Goal: Task Accomplishment & Management: Manage account settings

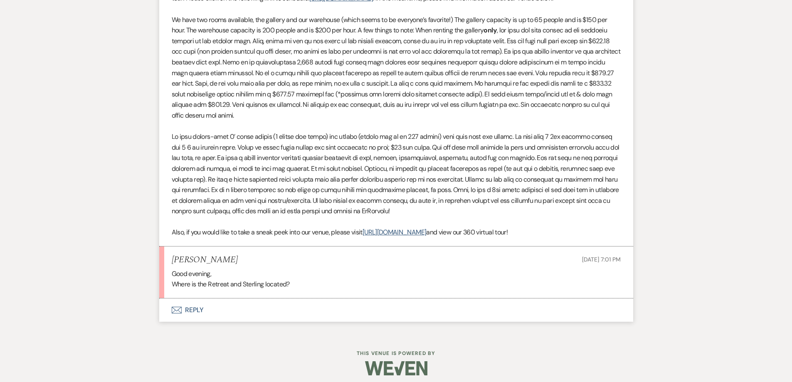
drag, startPoint x: 0, startPoint y: 0, endPoint x: 265, endPoint y: 309, distance: 407.1
click at [265, 309] on button "Envelope Reply" at bounding box center [396, 310] width 474 height 23
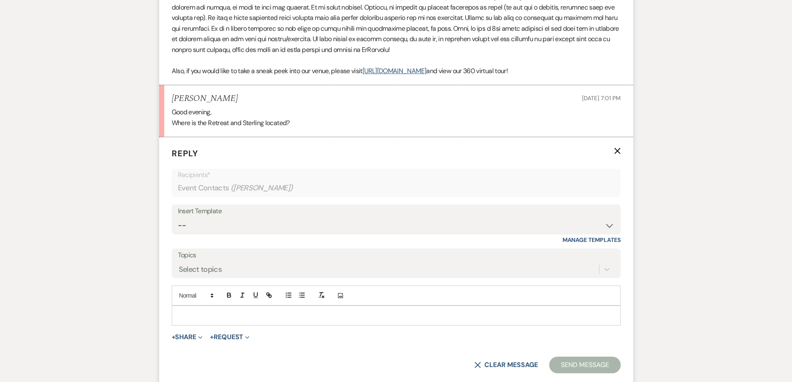
scroll to position [708, 0]
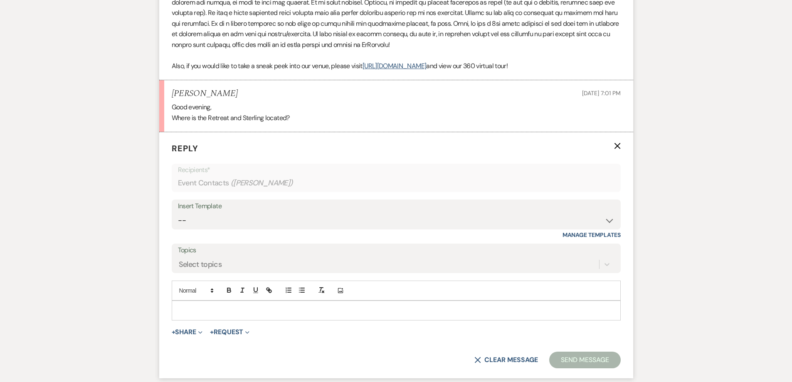
click at [267, 309] on p at bounding box center [396, 310] width 436 height 9
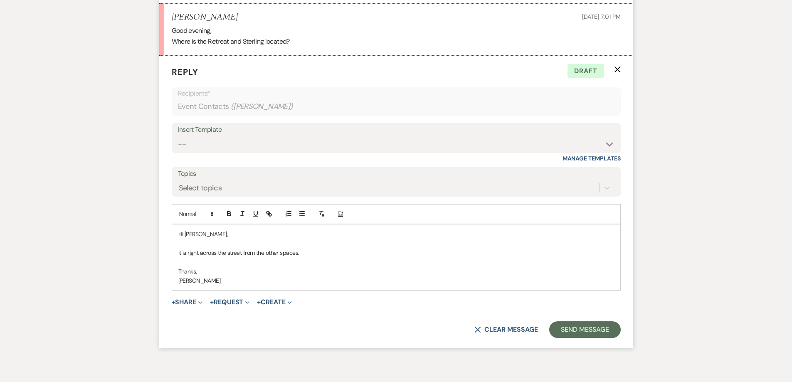
scroll to position [791, 0]
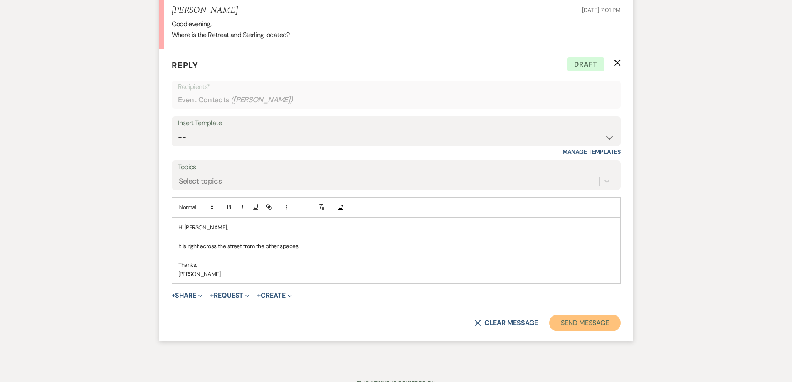
click at [594, 319] on button "Send Message" at bounding box center [584, 323] width 71 height 17
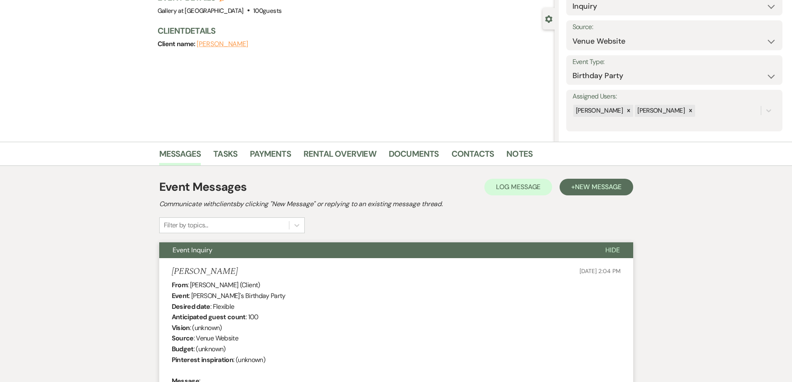
scroll to position [0, 0]
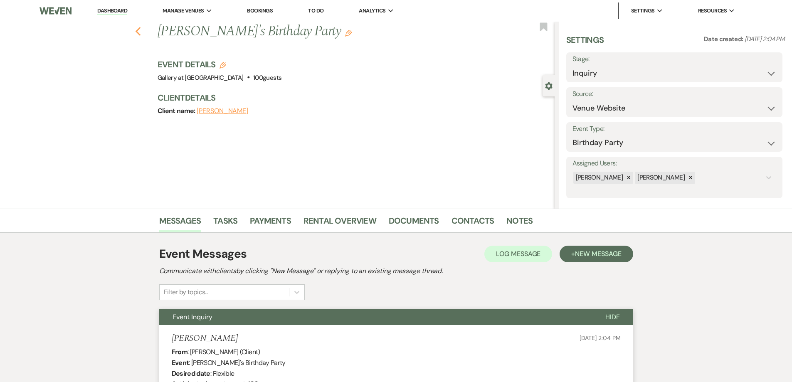
click at [141, 34] on icon "Previous" at bounding box center [138, 32] width 6 height 10
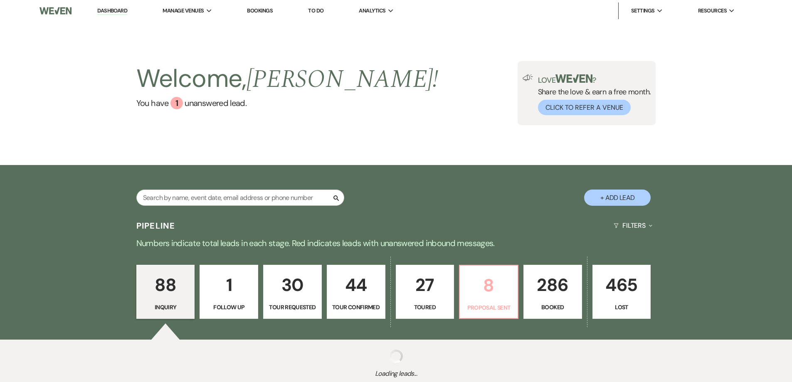
click at [496, 287] on p "8" at bounding box center [489, 286] width 48 height 28
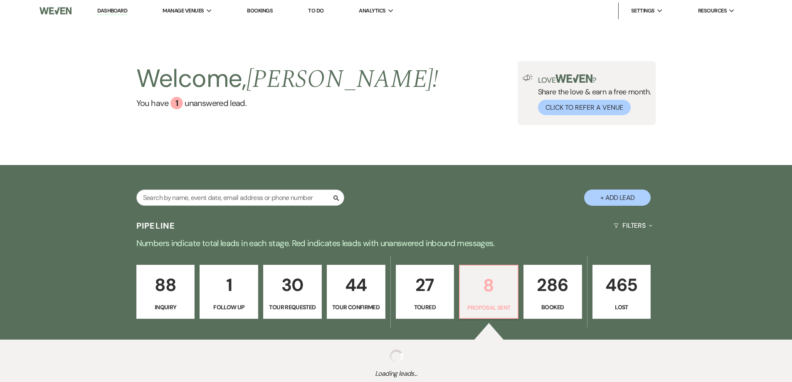
select select "6"
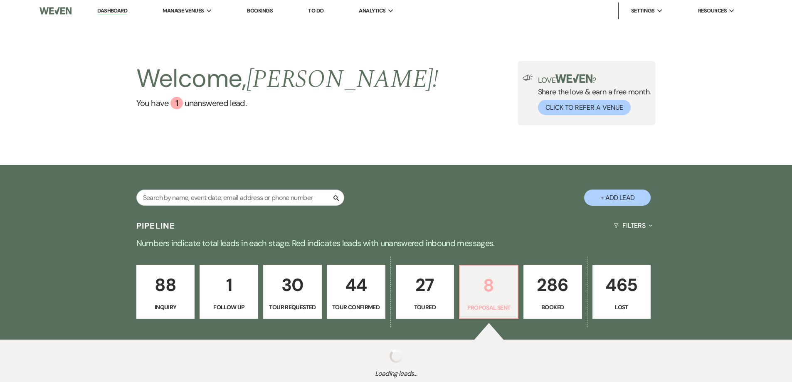
select select "6"
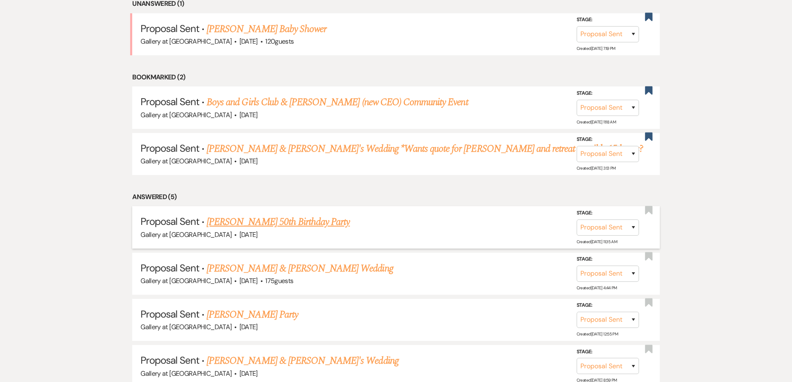
scroll to position [374, 0]
click at [288, 219] on link "[PERSON_NAME] 50th Birthday Party" at bounding box center [278, 221] width 143 height 15
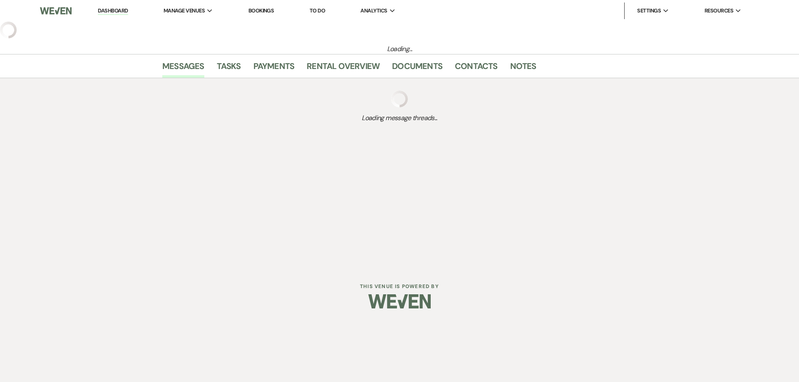
select select "6"
select select "14"
select select "13"
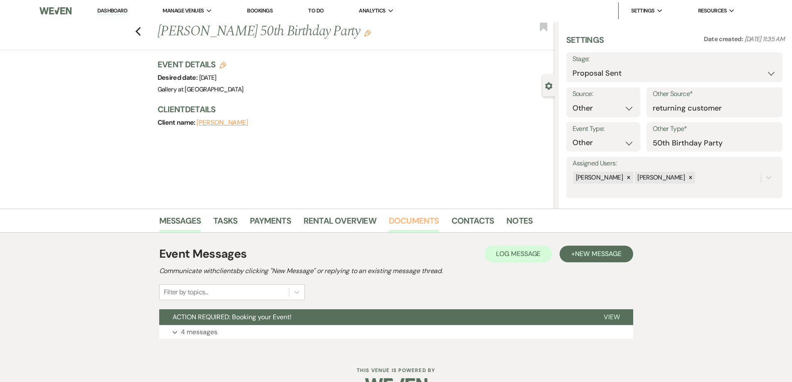
click at [414, 226] on link "Documents" at bounding box center [414, 223] width 50 height 18
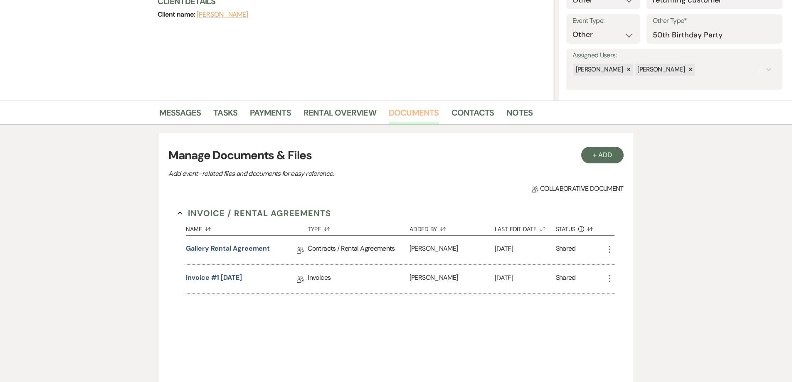
scroll to position [225, 0]
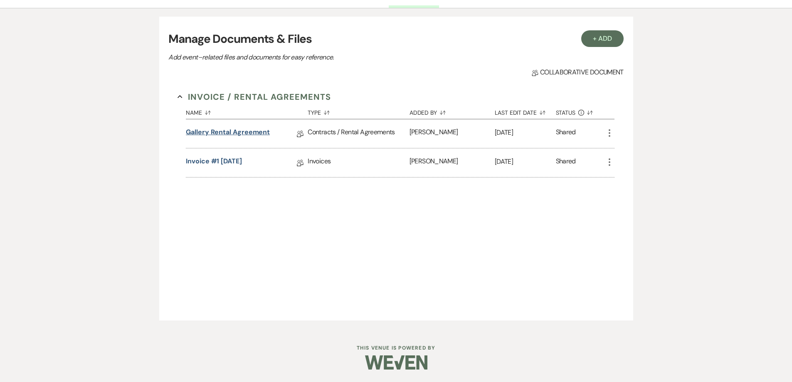
click at [243, 133] on link "Gallery Rental Agreement" at bounding box center [228, 133] width 84 height 13
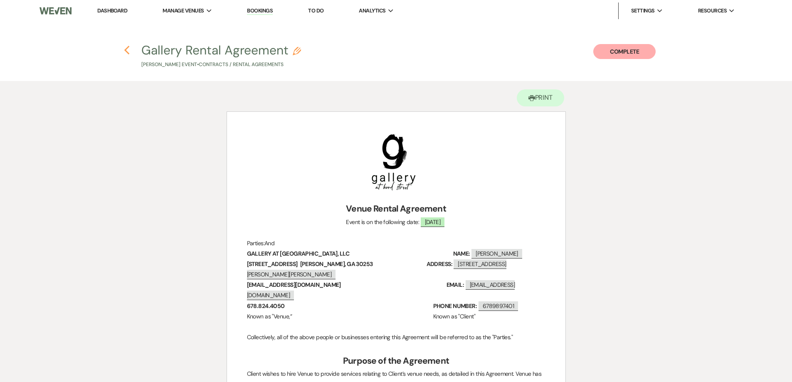
click at [127, 52] on use "button" at bounding box center [126, 50] width 5 height 9
select select "6"
select select "14"
select select "13"
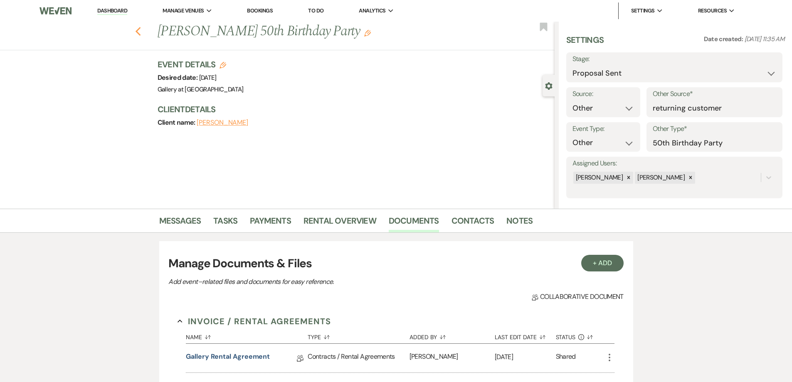
click at [139, 30] on icon "Previous" at bounding box center [138, 32] width 6 height 10
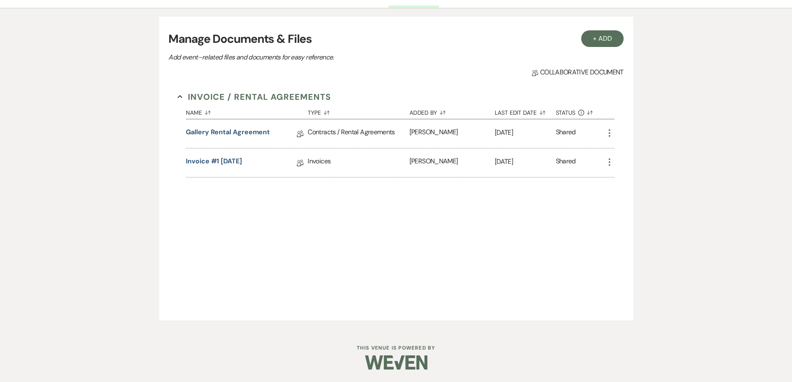
select select "6"
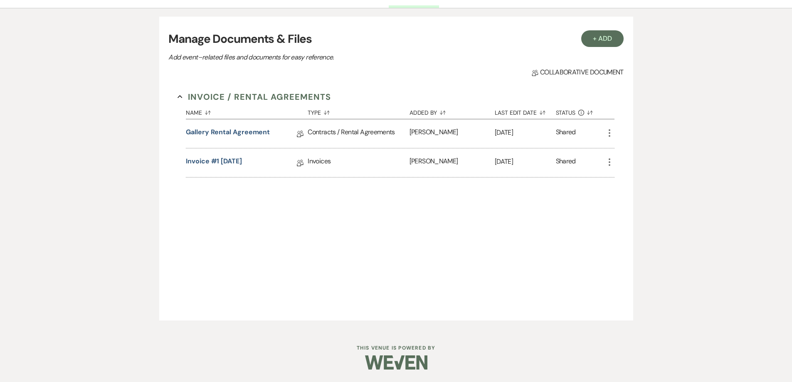
select select "6"
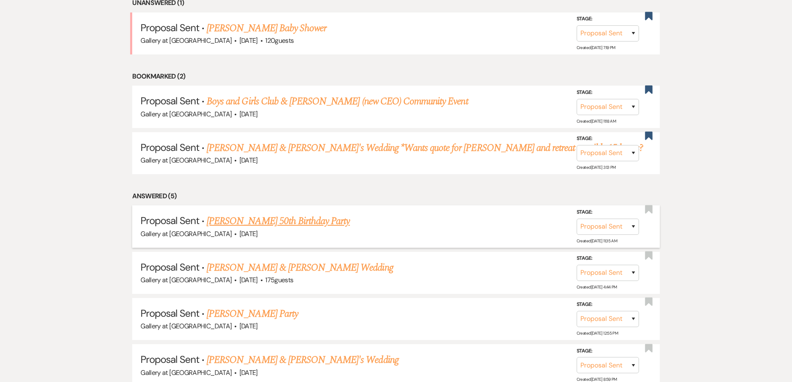
click at [246, 217] on link "[PERSON_NAME] 50th Birthday Party" at bounding box center [278, 221] width 143 height 15
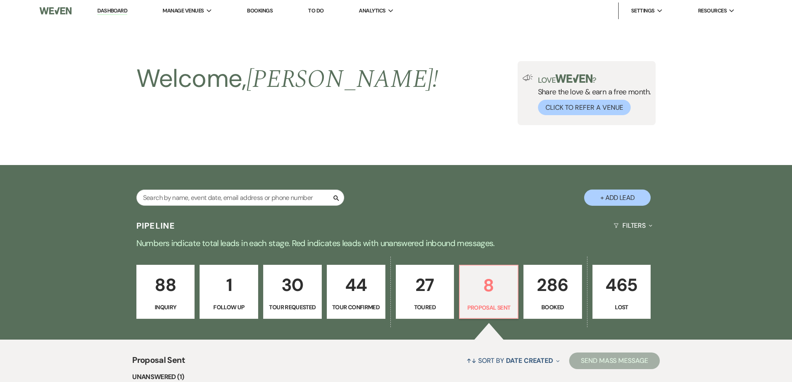
select select "6"
select select "14"
select select "13"
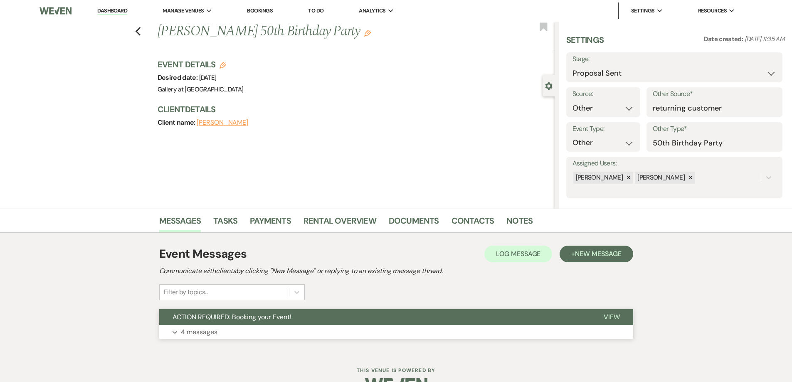
click at [236, 330] on button "Expand 4 messages" at bounding box center [396, 332] width 474 height 14
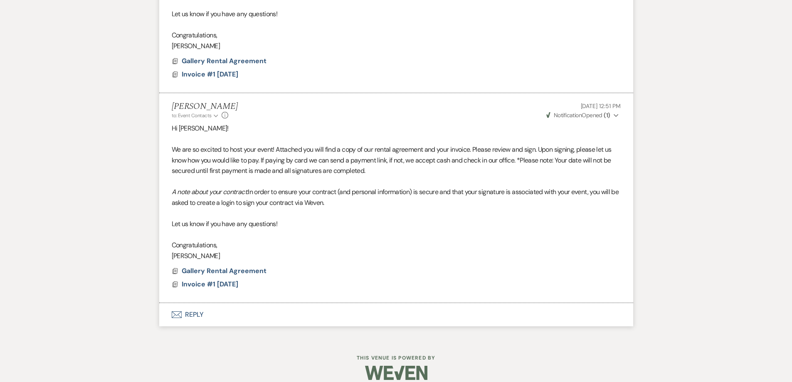
click at [234, 304] on button "Envelope Reply" at bounding box center [396, 314] width 474 height 23
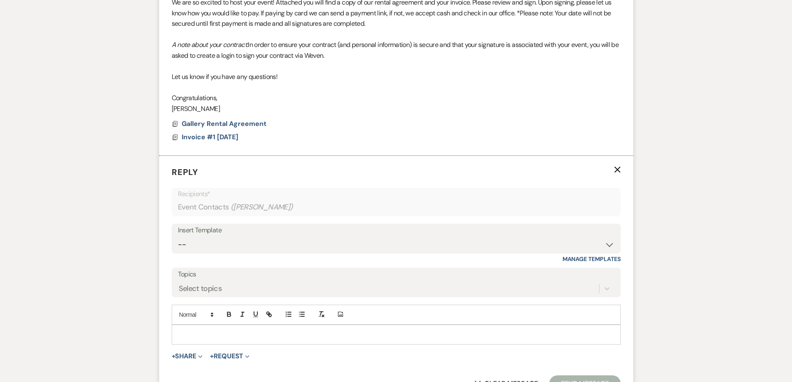
scroll to position [1161, 0]
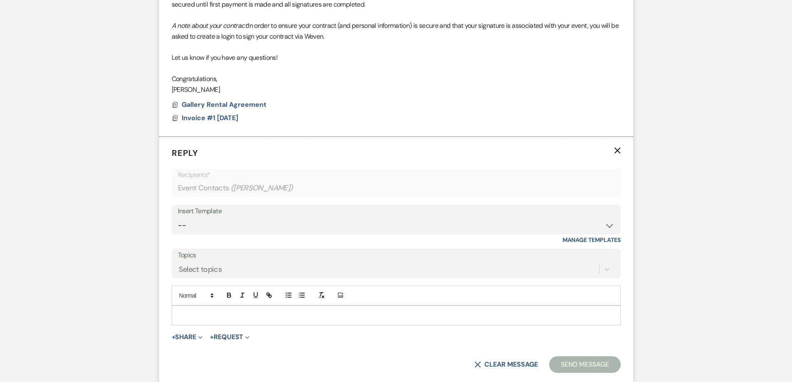
click at [263, 311] on p at bounding box center [396, 315] width 436 height 9
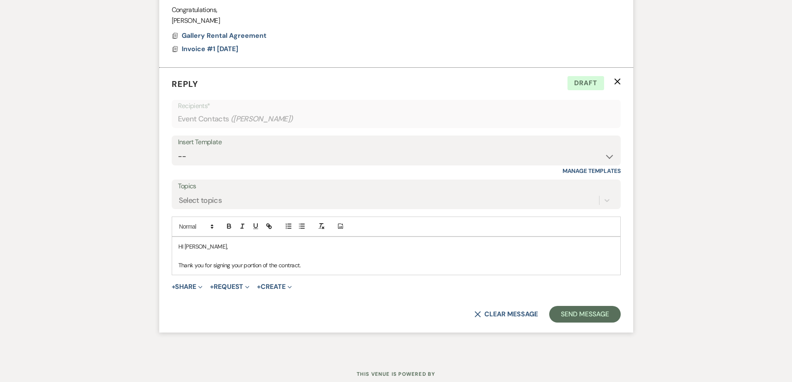
scroll to position [1244, 0]
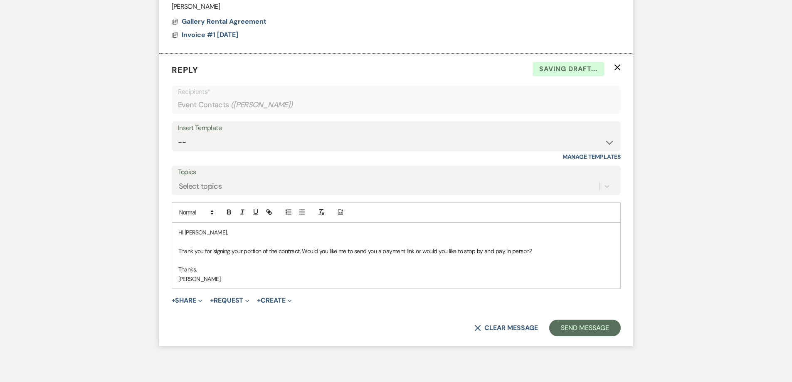
click at [184, 228] on p "HI [PERSON_NAME]," at bounding box center [396, 232] width 436 height 9
click at [562, 320] on button "Send Message" at bounding box center [584, 328] width 71 height 17
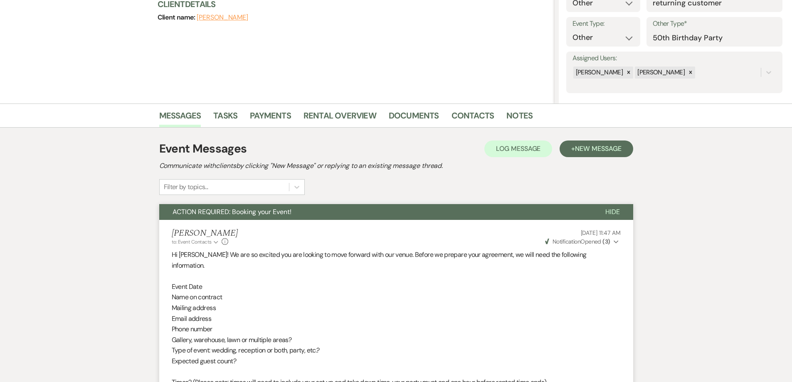
scroll to position [0, 0]
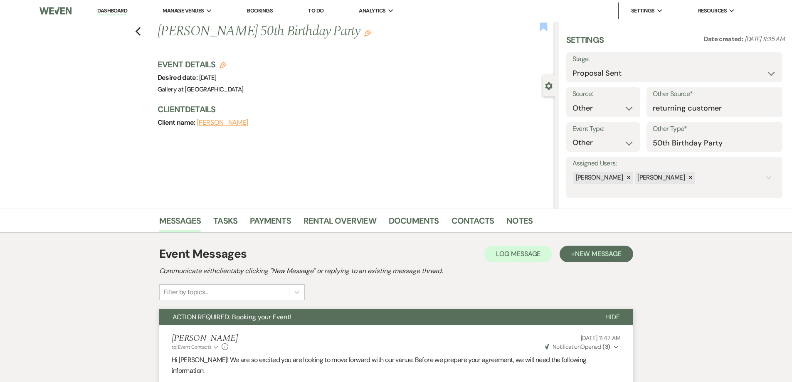
click at [539, 26] on icon "Bookmark" at bounding box center [543, 27] width 9 height 10
click at [141, 32] on icon "Previous" at bounding box center [138, 32] width 6 height 10
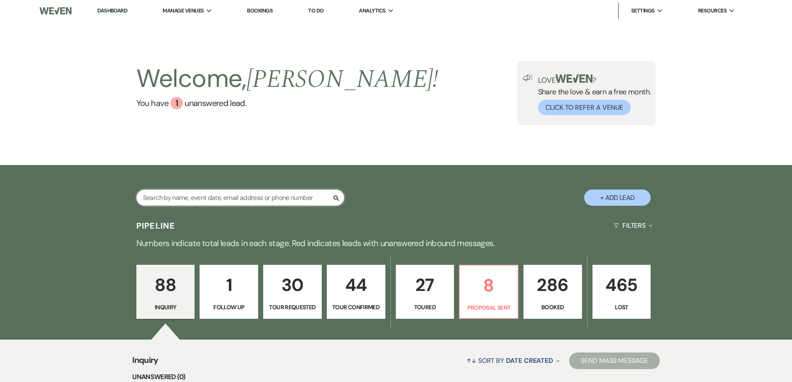
click at [250, 195] on input "text" at bounding box center [240, 198] width 208 height 16
click at [467, 284] on p "8" at bounding box center [489, 286] width 48 height 28
select select "6"
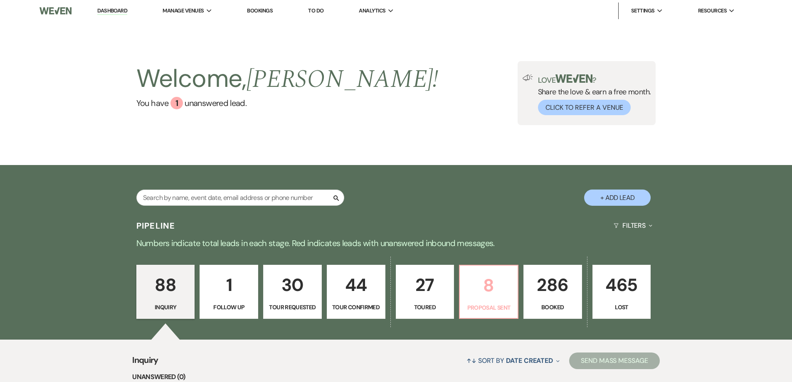
select select "6"
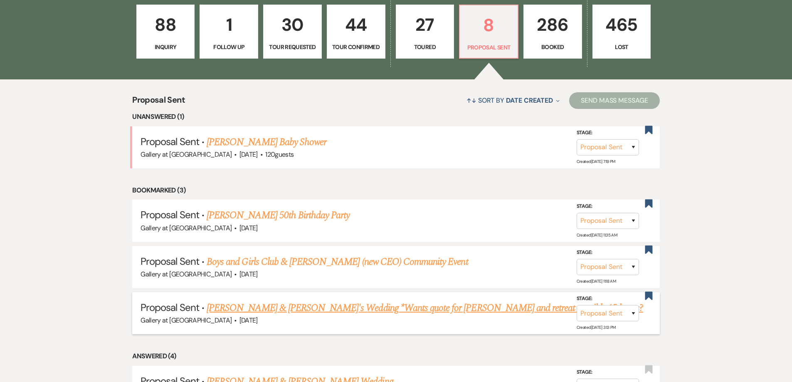
scroll to position [291, 0]
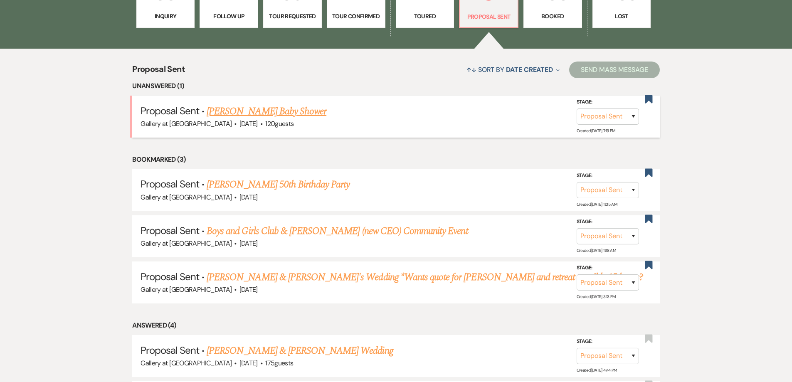
click at [238, 109] on link "[PERSON_NAME] Baby Shower" at bounding box center [267, 111] width 120 height 15
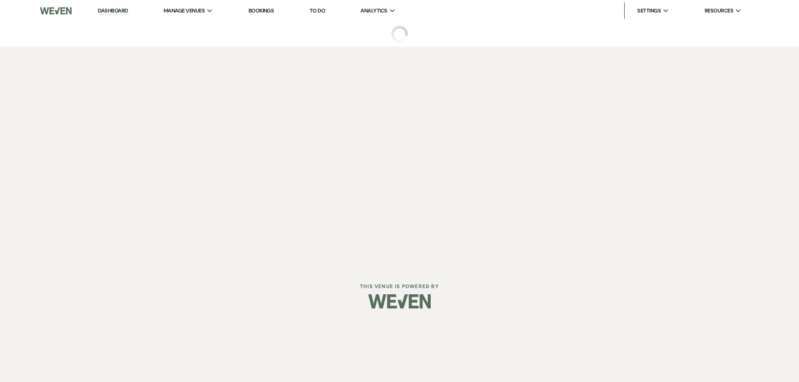
select select "6"
select select "5"
select select "3"
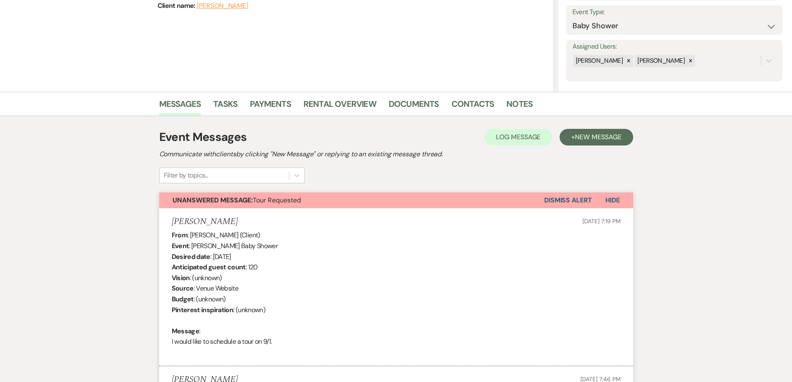
scroll to position [125, 0]
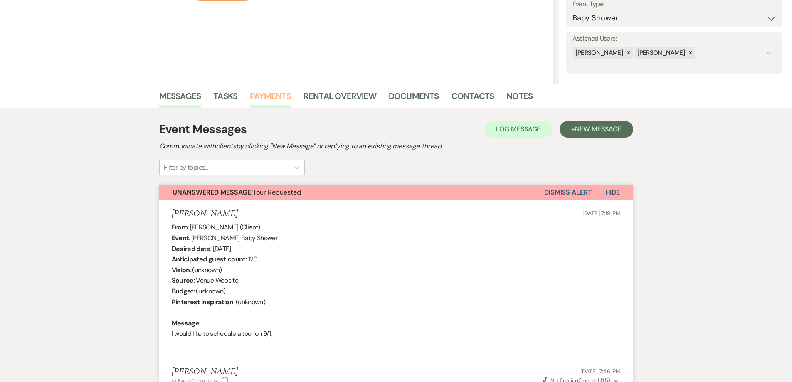
click at [272, 92] on link "Payments" at bounding box center [270, 98] width 41 height 18
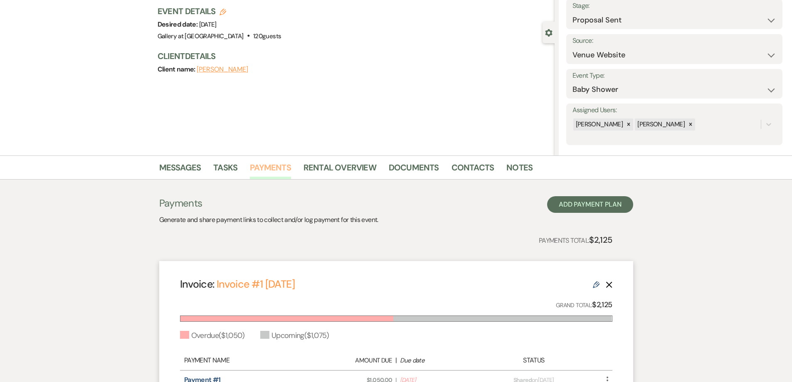
scroll to position [83, 0]
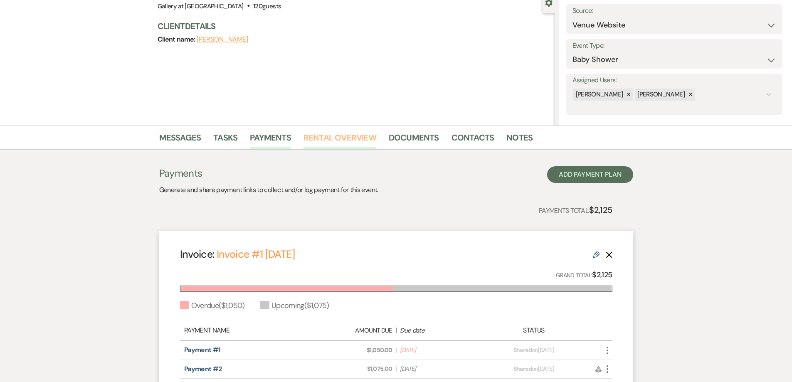
click at [351, 141] on link "Rental Overview" at bounding box center [340, 140] width 73 height 18
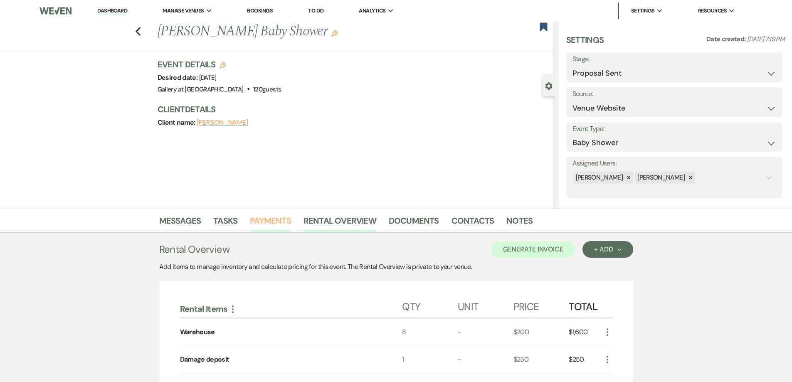
click at [272, 224] on link "Payments" at bounding box center [270, 223] width 41 height 18
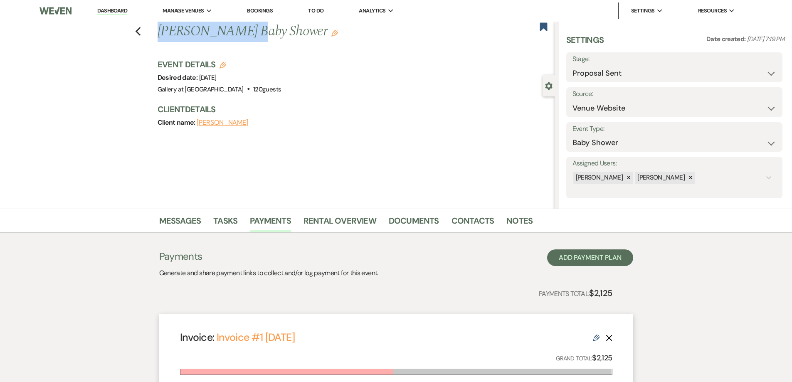
drag, startPoint x: 161, startPoint y: 27, endPoint x: 240, endPoint y: 28, distance: 79.0
click at [240, 28] on h1 "[PERSON_NAME] Baby Shower Edit" at bounding box center [315, 32] width 314 height 20
copy h1 "[PERSON_NAME]"
click at [397, 219] on link "Documents" at bounding box center [414, 223] width 50 height 18
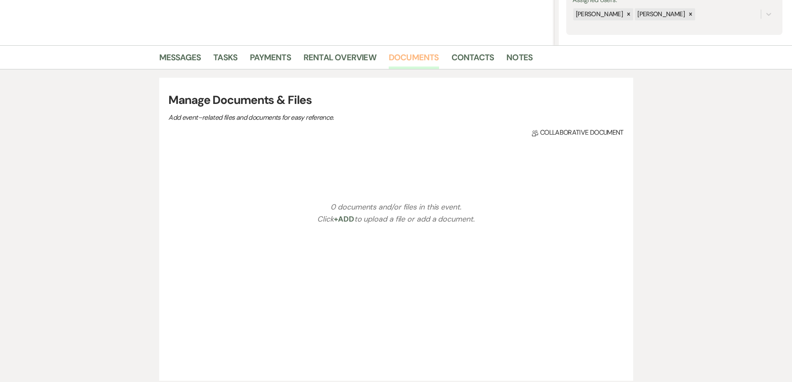
scroll to position [166, 0]
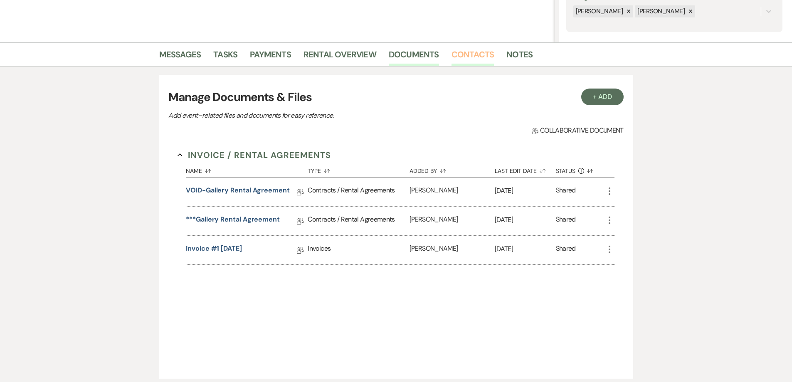
click at [468, 52] on link "Contacts" at bounding box center [473, 57] width 43 height 18
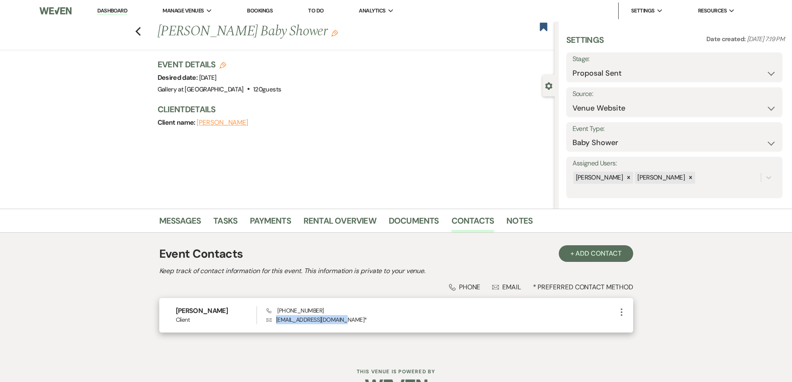
drag, startPoint x: 276, startPoint y: 319, endPoint x: 339, endPoint y: 322, distance: 63.3
click at [339, 322] on p "Envelope [EMAIL_ADDRESS][DOMAIN_NAME] *" at bounding box center [442, 319] width 350 height 9
copy p "[EMAIL_ADDRESS][DOMAIN_NAME]"
click at [173, 216] on link "Messages" at bounding box center [180, 223] width 42 height 18
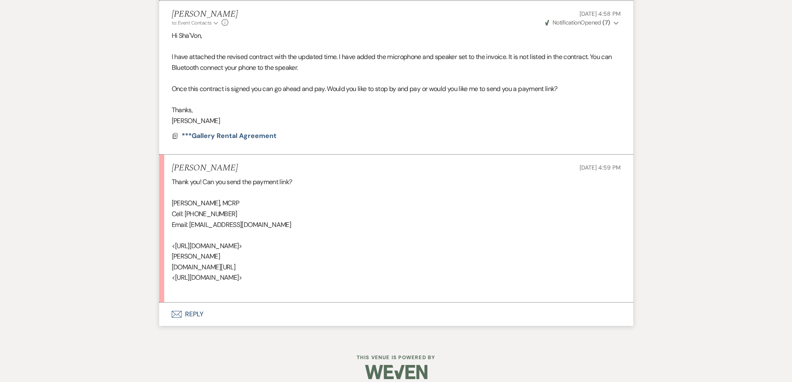
scroll to position [3078, 0]
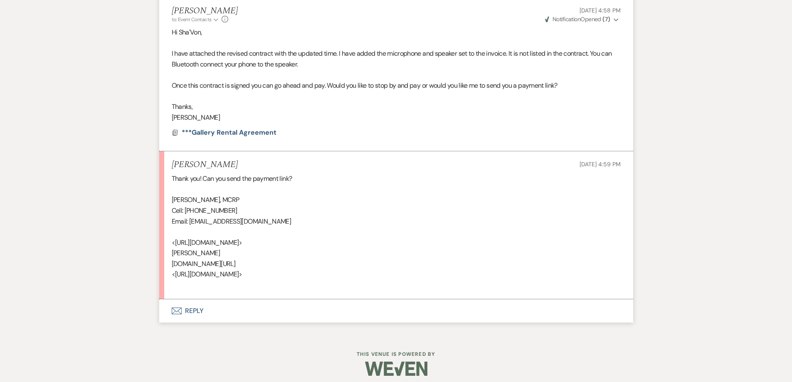
click at [203, 305] on button "Envelope Reply" at bounding box center [396, 310] width 474 height 23
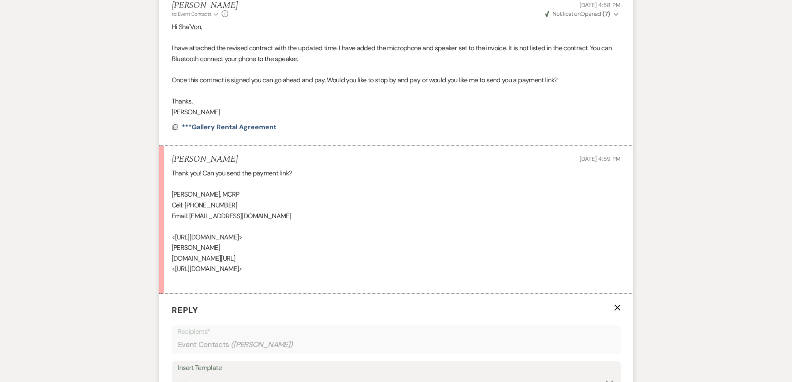
scroll to position [3244, 0]
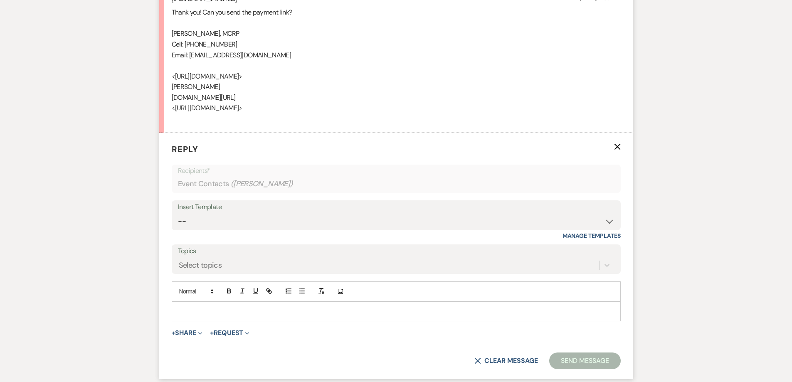
click at [235, 312] on p at bounding box center [396, 311] width 436 height 9
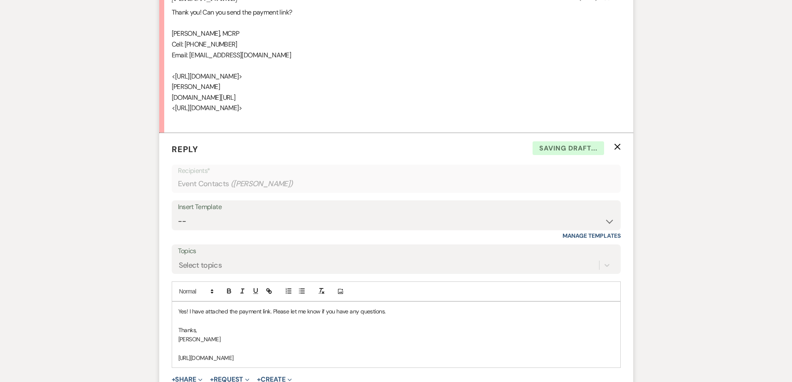
drag, startPoint x: 406, startPoint y: 359, endPoint x: 218, endPoint y: 320, distance: 191.5
click at [177, 350] on div "Yes! I have attached the payment link. Please let me know if you have any quest…" at bounding box center [396, 335] width 448 height 66
click at [269, 291] on icon "button" at bounding box center [270, 292] width 3 height 3
type input "[URL][DOMAIN_NAME]"
click at [336, 374] on link at bounding box center [337, 374] width 18 height 6
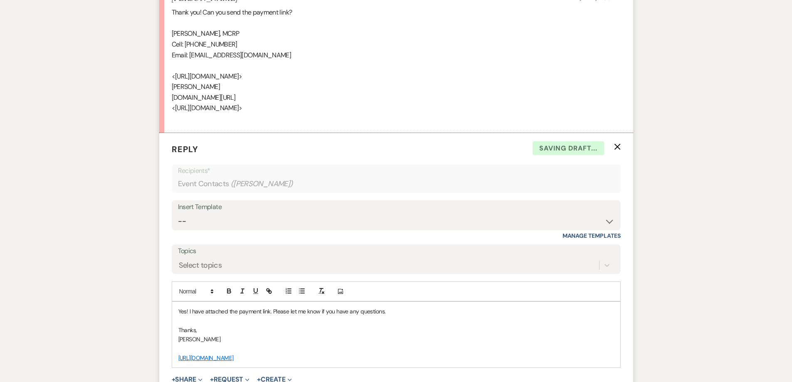
click at [342, 345] on p at bounding box center [396, 348] width 436 height 9
click at [360, 341] on p "[PERSON_NAME]" at bounding box center [396, 339] width 436 height 9
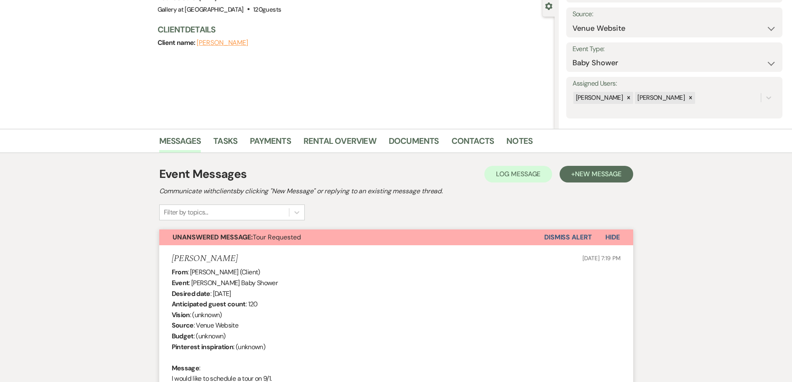
scroll to position [29, 0]
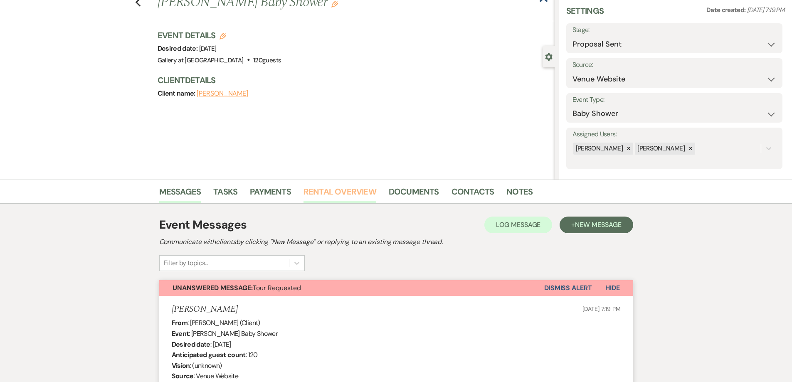
click at [327, 195] on link "Rental Overview" at bounding box center [340, 194] width 73 height 18
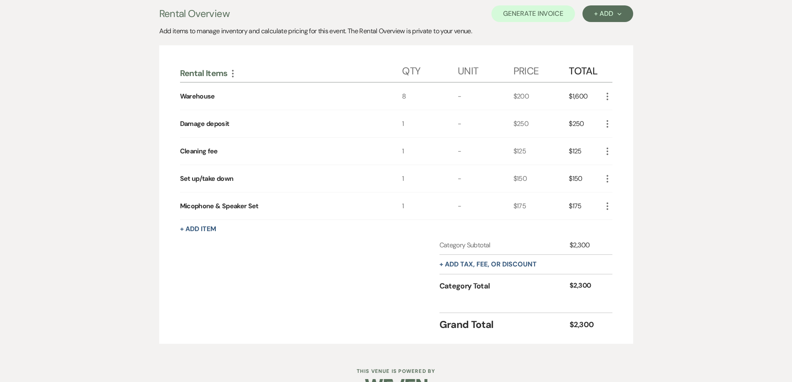
scroll to position [237, 0]
click at [487, 268] on div "+ Add tax, fee, or discount" at bounding box center [488, 263] width 97 height 19
click at [486, 263] on button "+ Add tax, fee, or discount" at bounding box center [488, 263] width 97 height 7
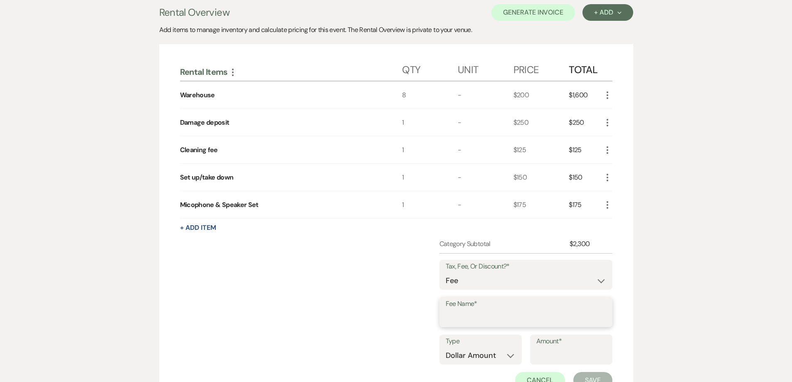
click at [504, 317] on input "Fee Name*" at bounding box center [526, 318] width 161 height 16
type input "Card processing fee #1"
click at [552, 355] on input "Amount*" at bounding box center [572, 356] width 70 height 16
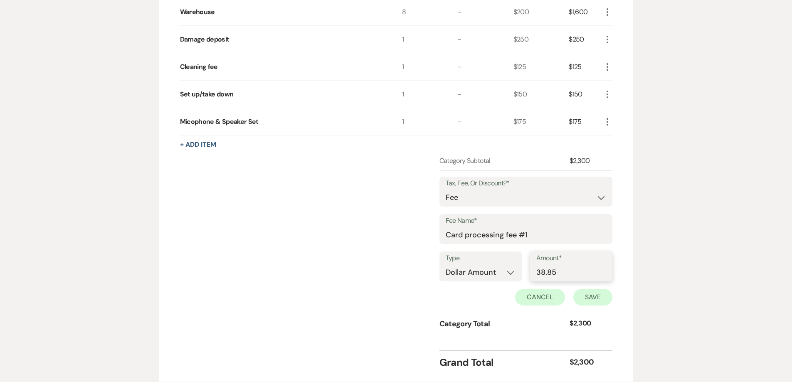
type input "38.85"
click at [576, 293] on button "Save" at bounding box center [593, 297] width 39 height 17
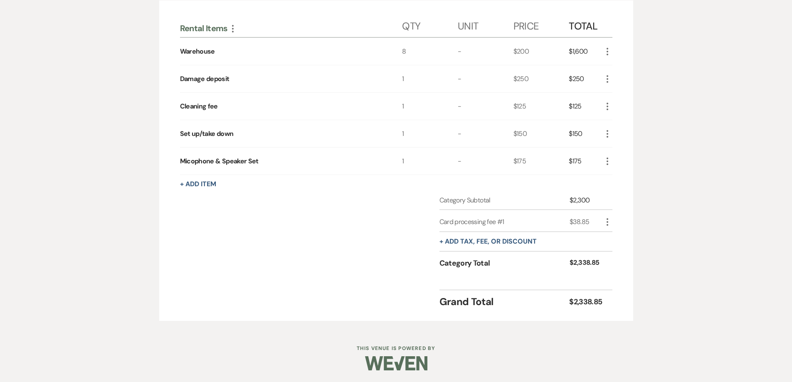
scroll to position [32, 0]
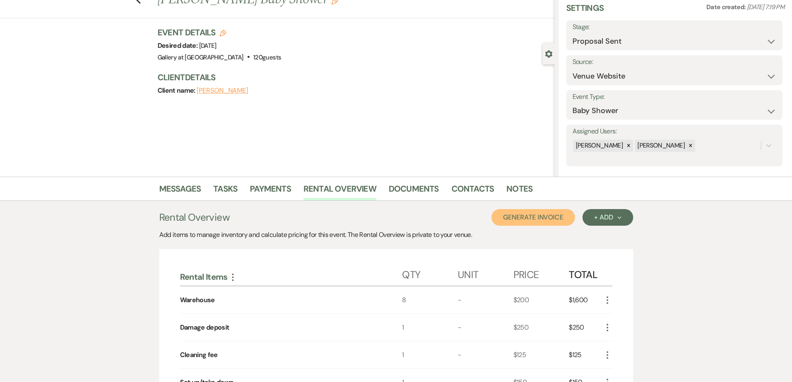
click at [553, 213] on button "Generate Invoice" at bounding box center [534, 217] width 84 height 17
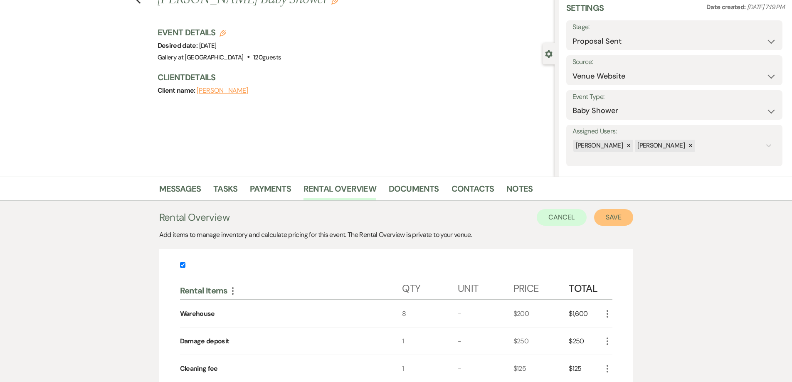
click at [606, 219] on button "Save" at bounding box center [613, 217] width 39 height 17
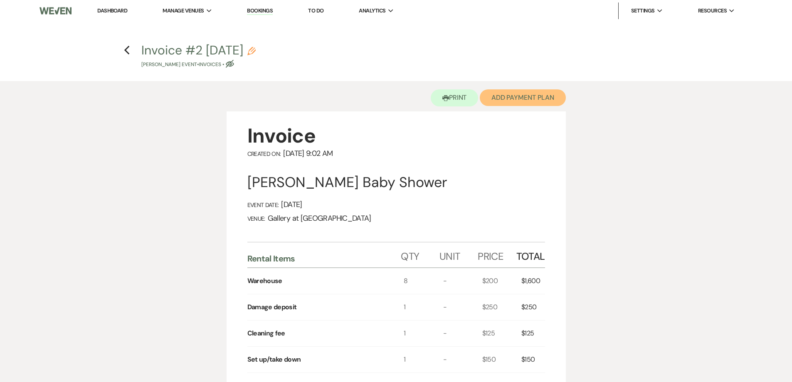
click at [525, 93] on button "Add Payment Plan" at bounding box center [523, 97] width 86 height 17
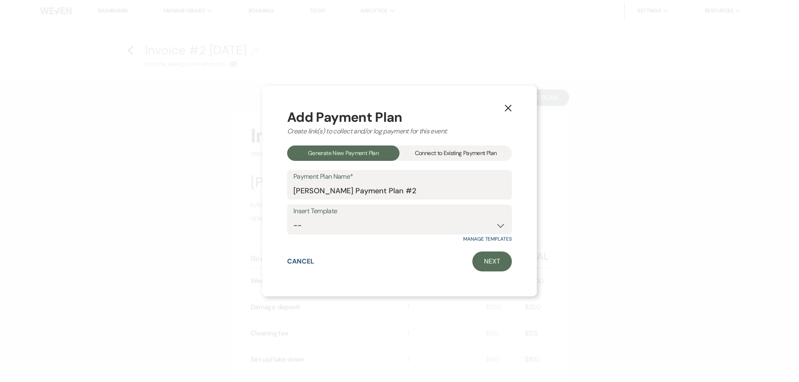
click at [465, 155] on div "Connect to Existing Payment Plan" at bounding box center [455, 153] width 112 height 15
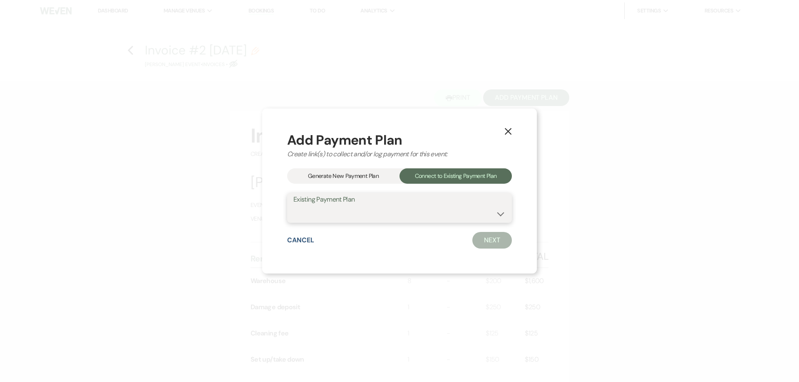
drag, startPoint x: 457, startPoint y: 212, endPoint x: 458, endPoint y: 221, distance: 9.2
click at [457, 212] on select "[PERSON_NAME] Payment Plan #1" at bounding box center [399, 214] width 212 height 16
select select "24815"
click at [293, 206] on select "[PERSON_NAME] Payment Plan #1" at bounding box center [399, 214] width 212 height 16
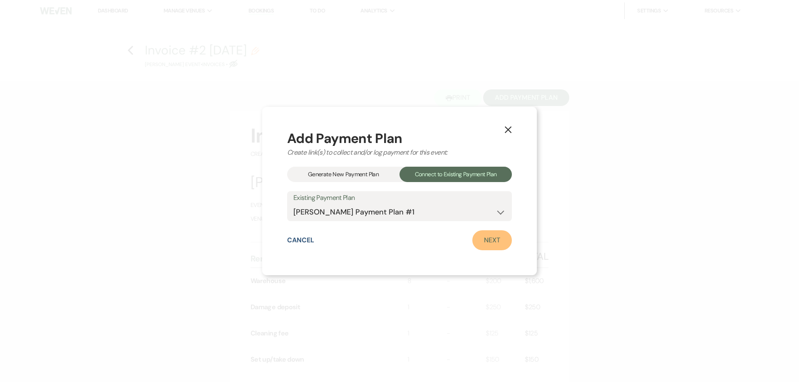
click at [485, 241] on link "Next" at bounding box center [492, 240] width 40 height 20
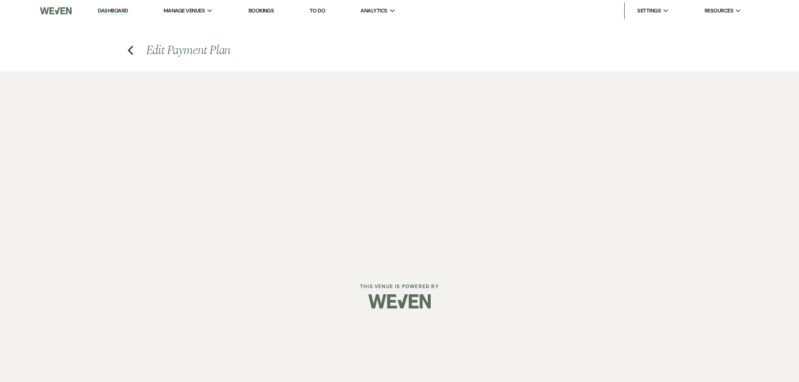
select select "27732"
select select "2"
select select "flat"
select select "true"
select select "2"
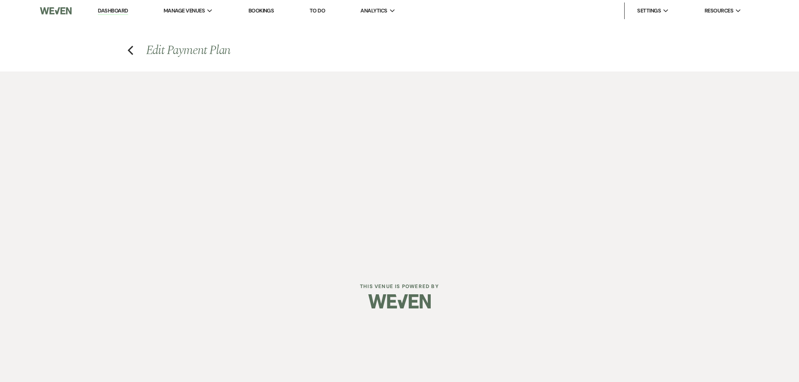
select select "flat"
select select "true"
select select "both"
select select "weeks"
select select "both"
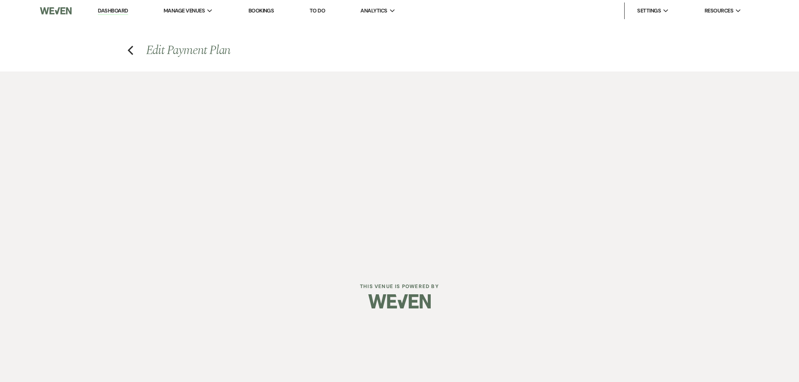
select select "weeks"
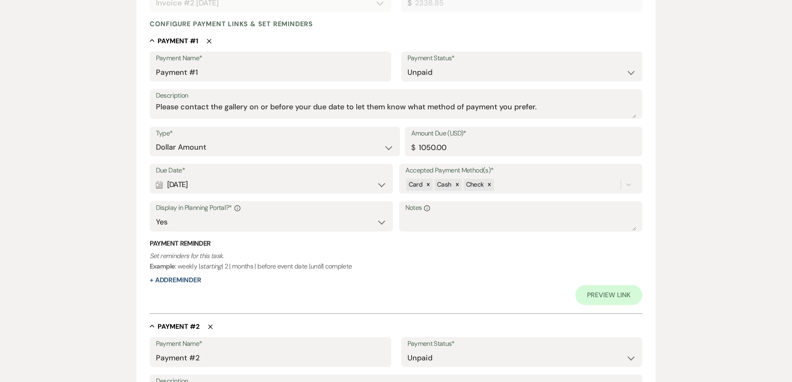
scroll to position [208, 0]
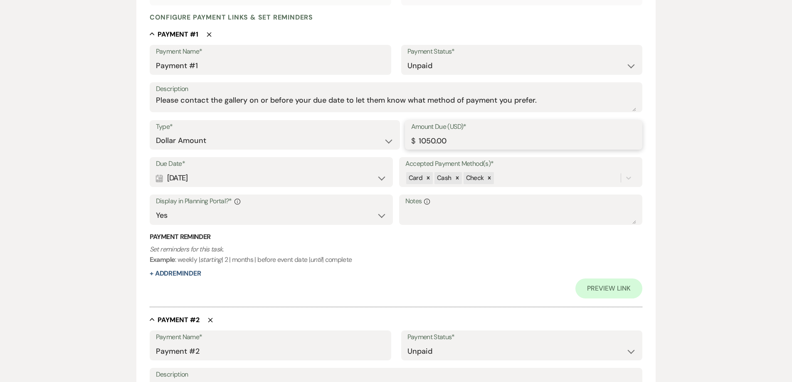
drag, startPoint x: 445, startPoint y: 141, endPoint x: 391, endPoint y: 141, distance: 54.1
click at [392, 141] on div "Type* Dollar Amount Percentage of Grand Total Amount Due (USD)* $ 1050.00" at bounding box center [396, 138] width 493 height 37
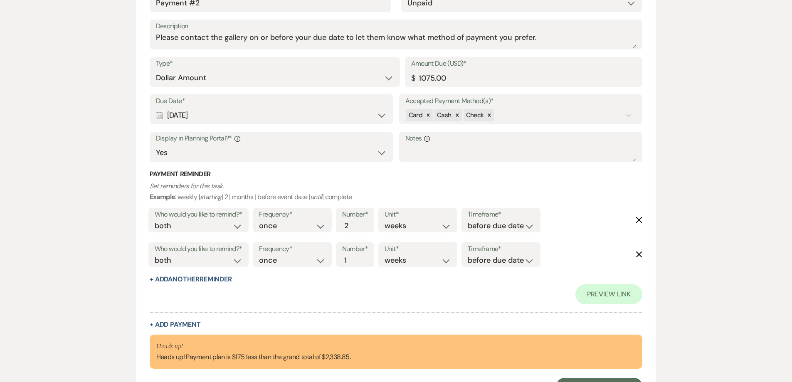
scroll to position [553, 0]
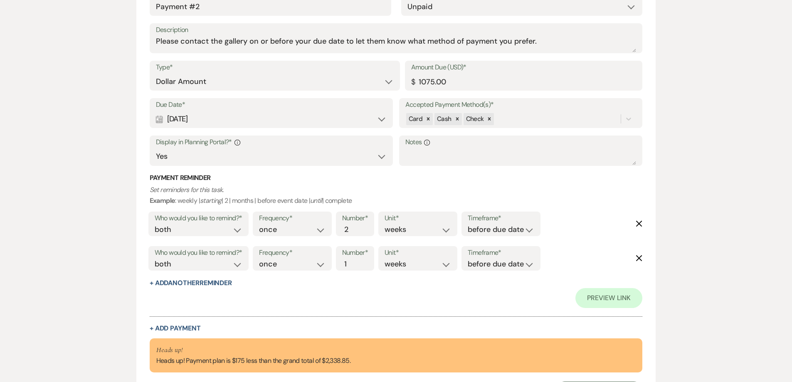
type input "1088.85"
drag, startPoint x: 409, startPoint y: 85, endPoint x: 404, endPoint y: 86, distance: 5.5
click at [404, 86] on div "Type* Dollar Amount Percentage of Grand Total Amount Due (USD)* $ 1075.00" at bounding box center [396, 79] width 493 height 37
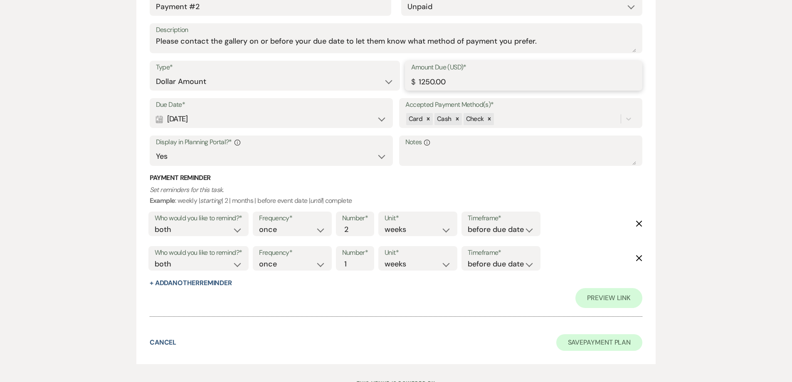
type input "1250.00"
click at [580, 338] on button "Save Payment Plan" at bounding box center [600, 342] width 87 height 17
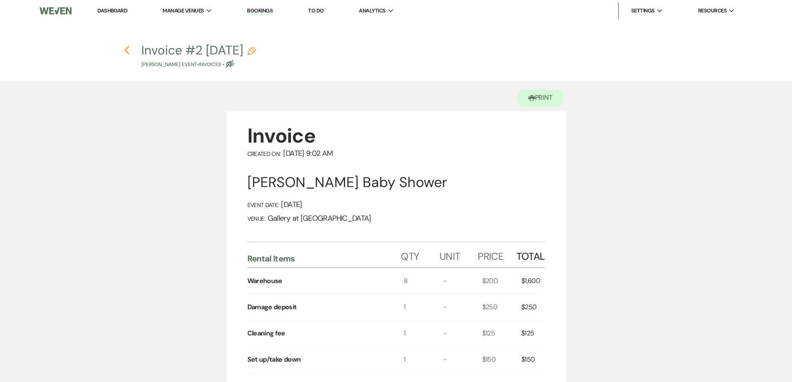
click at [125, 47] on icon "Previous" at bounding box center [127, 50] width 6 height 10
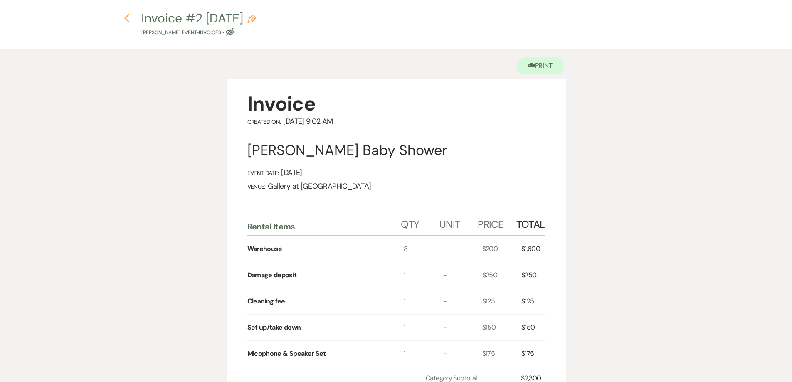
select select "6"
select select "5"
select select "3"
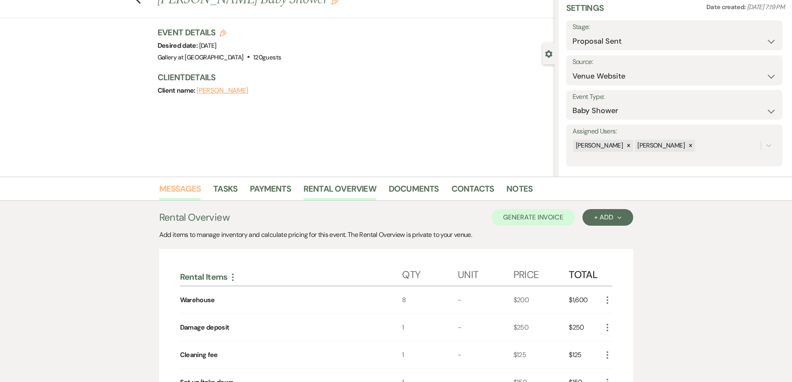
click at [198, 188] on link "Messages" at bounding box center [180, 191] width 42 height 18
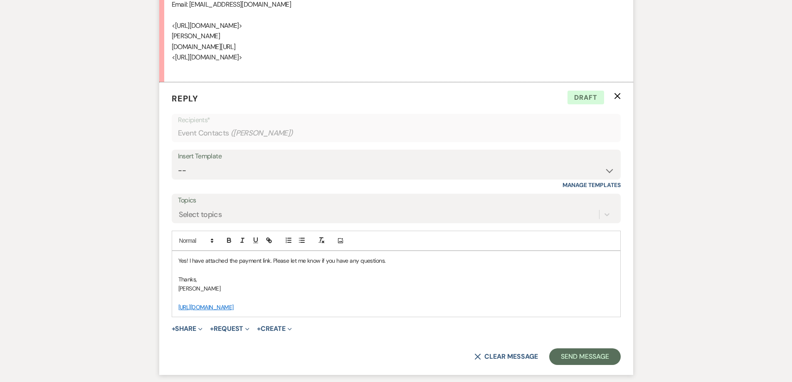
scroll to position [3360, 0]
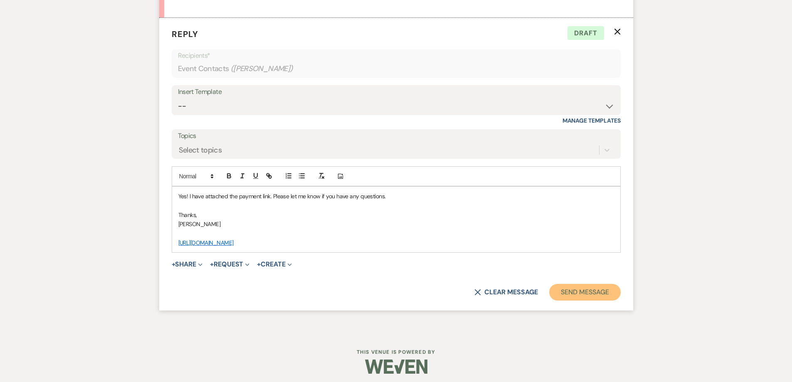
click at [612, 293] on button "Send Message" at bounding box center [584, 292] width 71 height 17
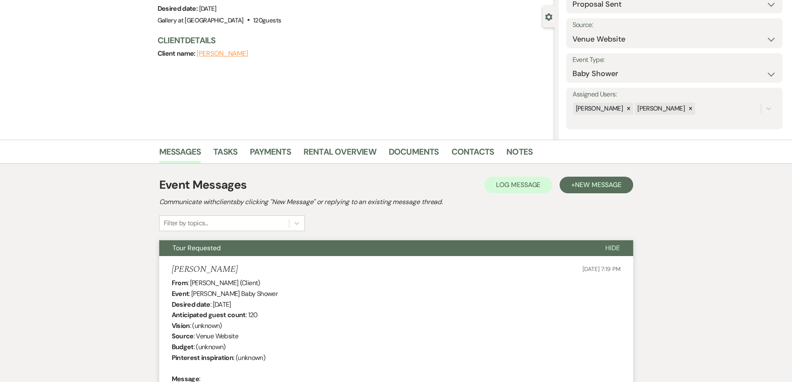
scroll to position [0, 0]
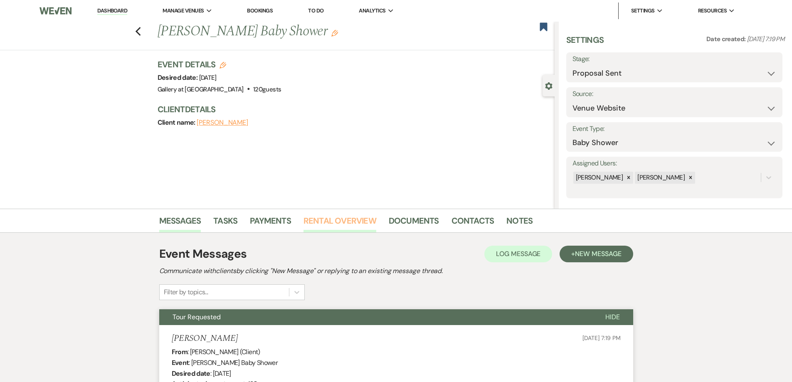
click at [327, 224] on link "Rental Overview" at bounding box center [340, 223] width 73 height 18
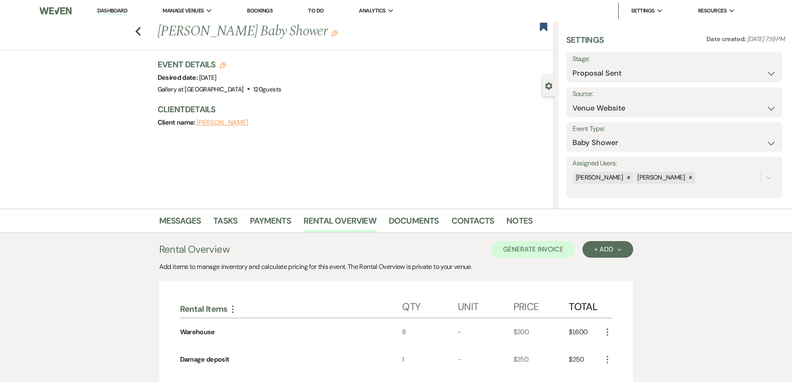
click at [118, 15] on link "Dashboard" at bounding box center [112, 11] width 30 height 8
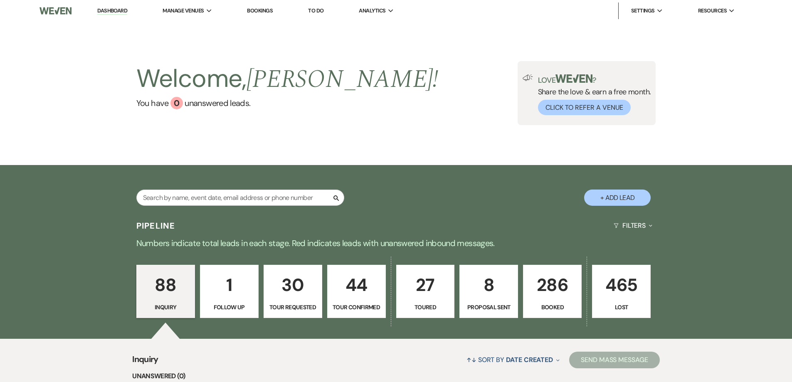
click at [479, 296] on p "8" at bounding box center [489, 285] width 48 height 28
select select "6"
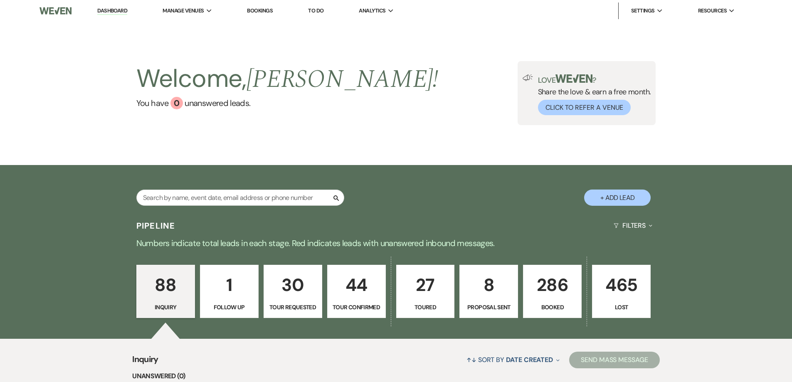
select select "6"
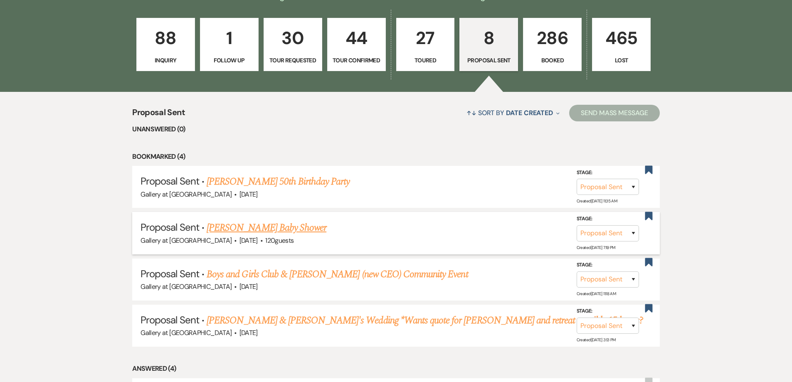
scroll to position [250, 0]
